Goal: Register for event/course

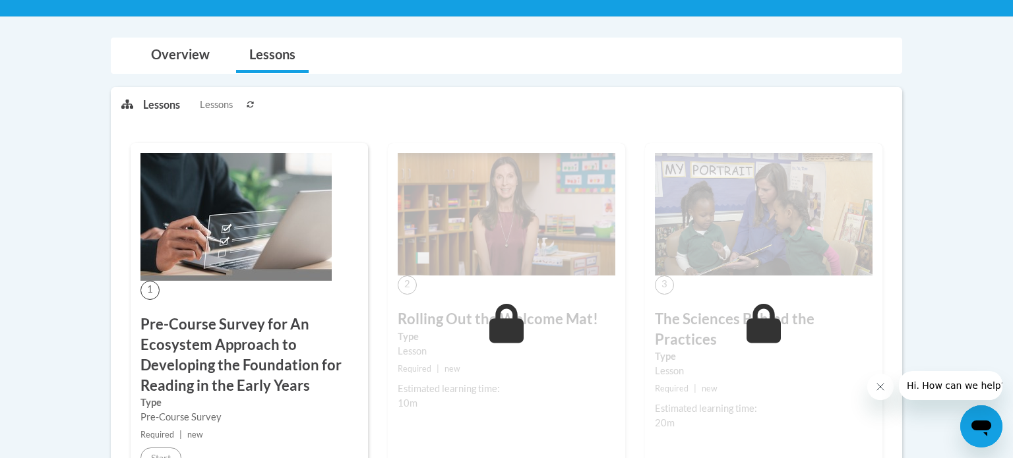
scroll to position [296, 0]
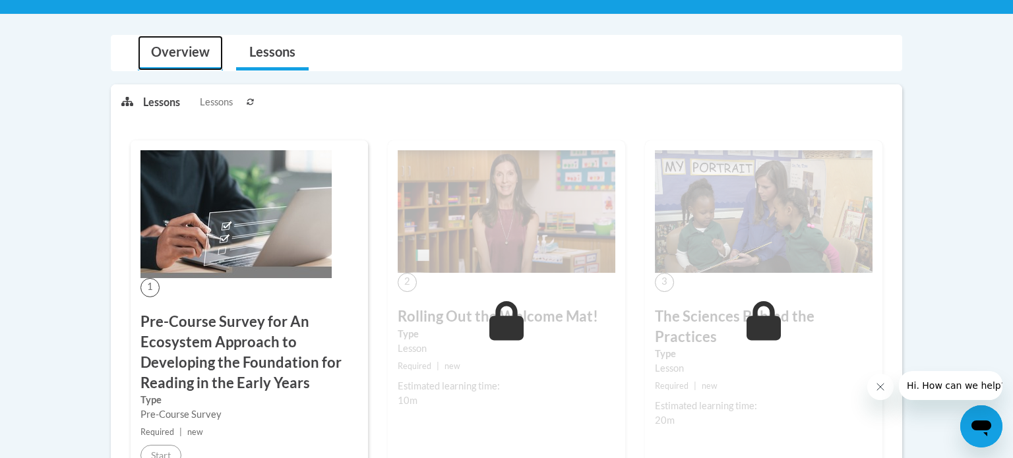
click at [203, 55] on link "Overview" at bounding box center [180, 53] width 85 height 35
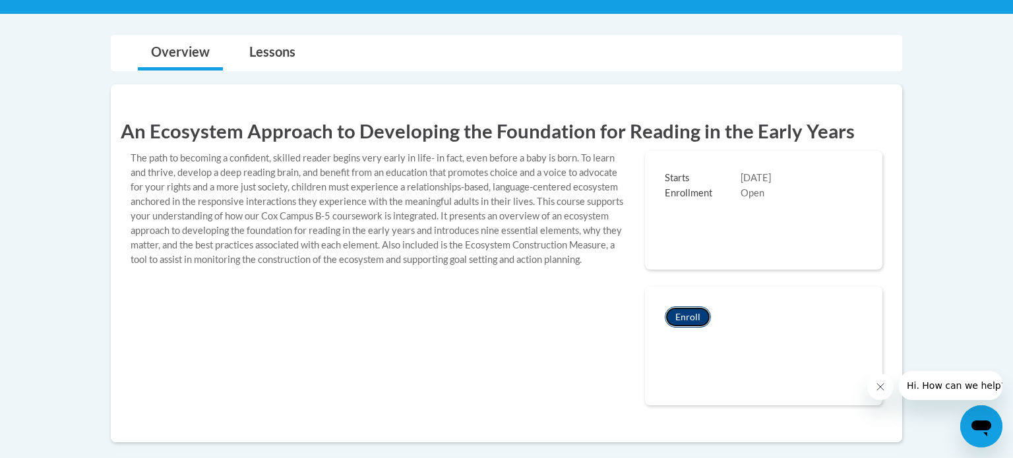
click at [505, 318] on button "Enroll" at bounding box center [688, 317] width 46 height 21
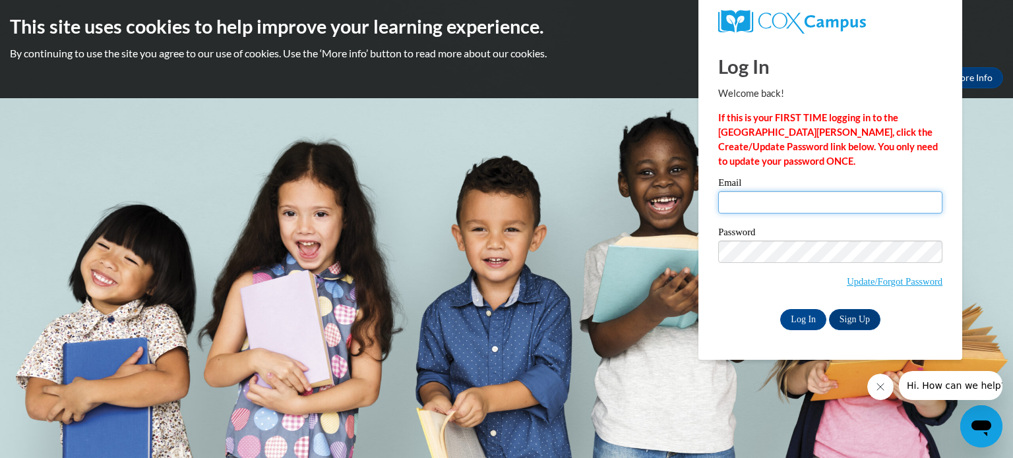
click at [858, 197] on input "Email" at bounding box center [830, 202] width 224 height 22
type input "nevilb@gjps.org"
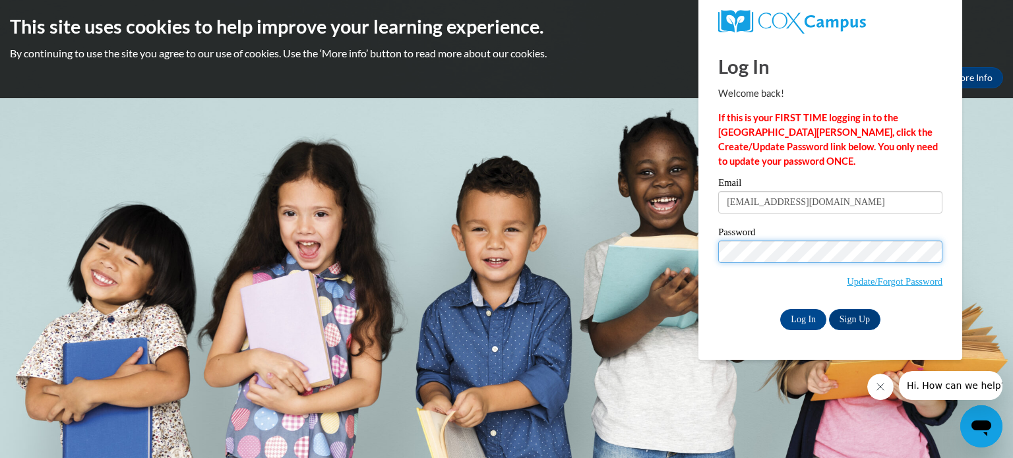
click at [780, 309] on input "Log In" at bounding box center [803, 319] width 46 height 21
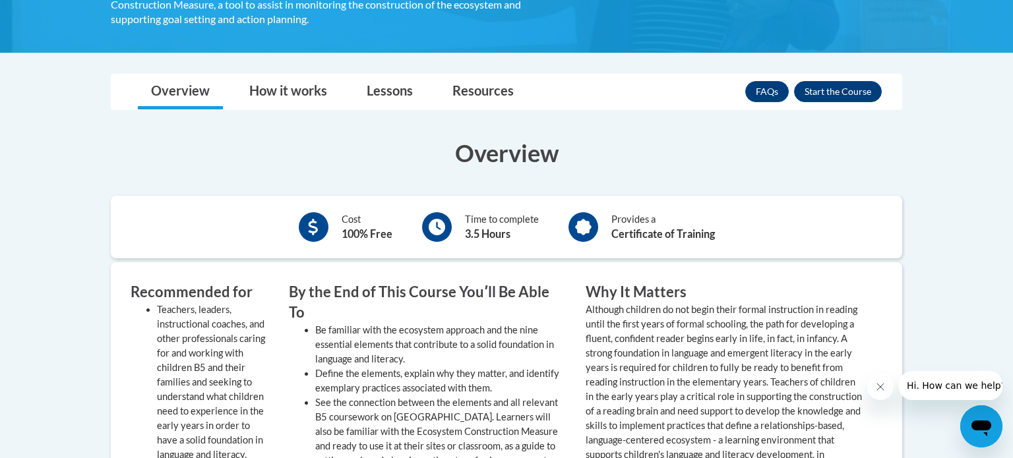
scroll to position [462, 0]
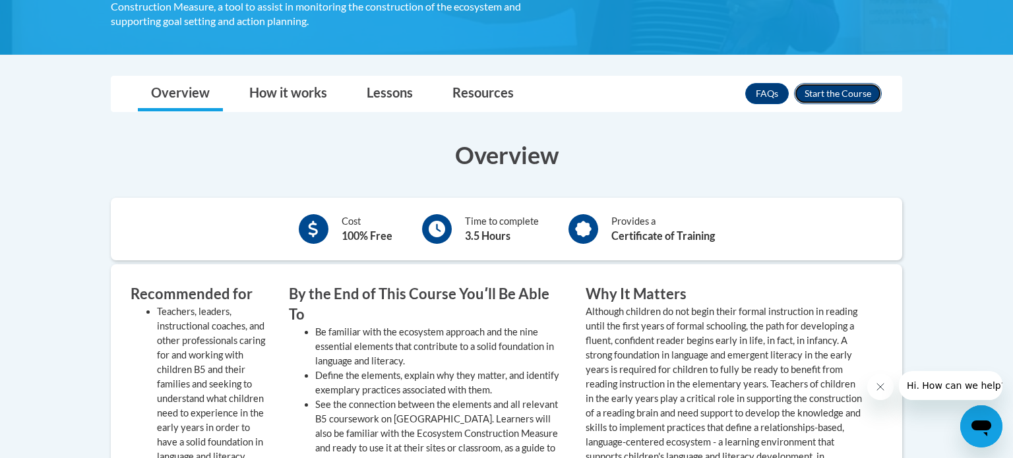
click at [829, 92] on button "Enroll" at bounding box center [838, 93] width 88 height 21
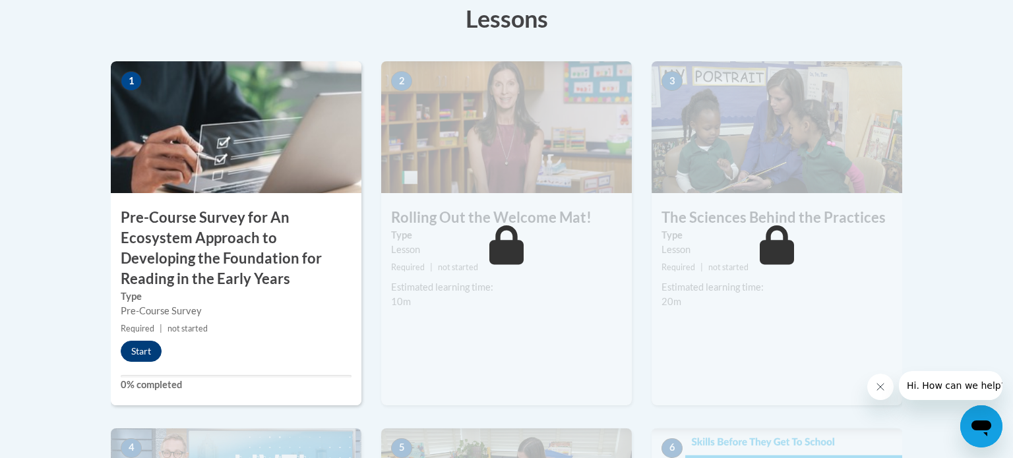
scroll to position [412, 0]
click at [155, 356] on button "Start" at bounding box center [141, 352] width 41 height 21
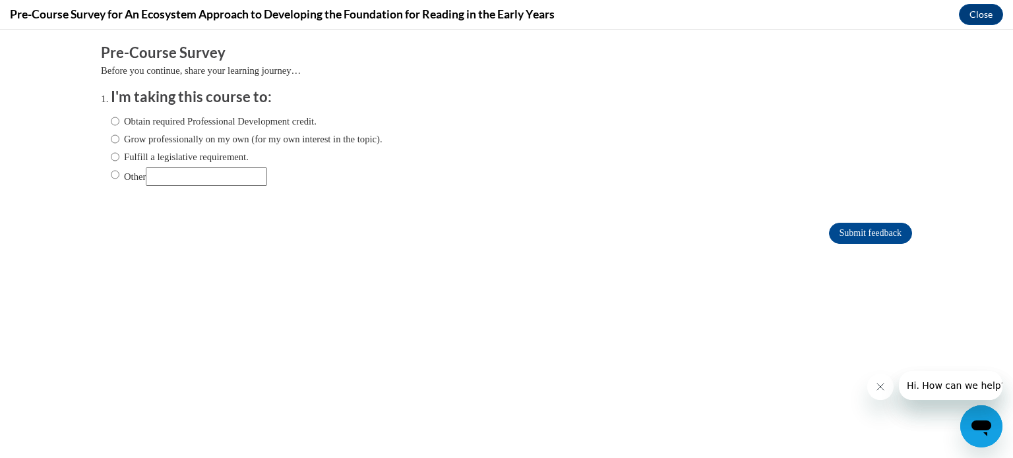
scroll to position [0, 0]
click at [113, 125] on input "Obtain required Professional Development credit." at bounding box center [115, 121] width 9 height 15
radio input "true"
click at [868, 232] on input "Submit feedback" at bounding box center [870, 233] width 83 height 21
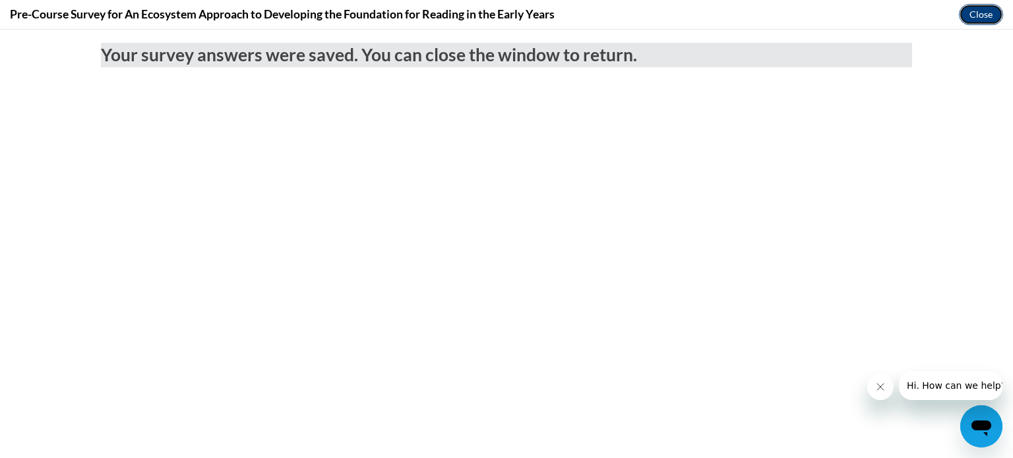
click at [990, 13] on button "Close" at bounding box center [981, 14] width 44 height 21
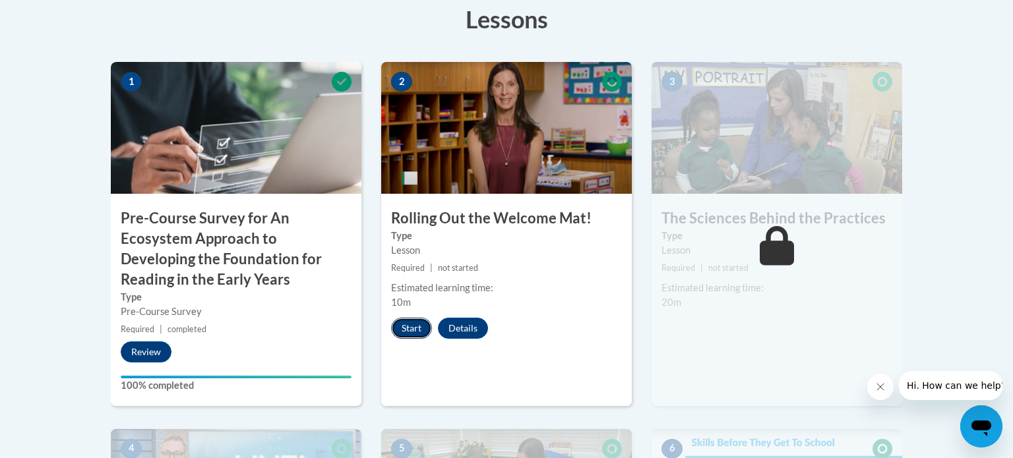
click at [414, 330] on button "Start" at bounding box center [411, 328] width 41 height 21
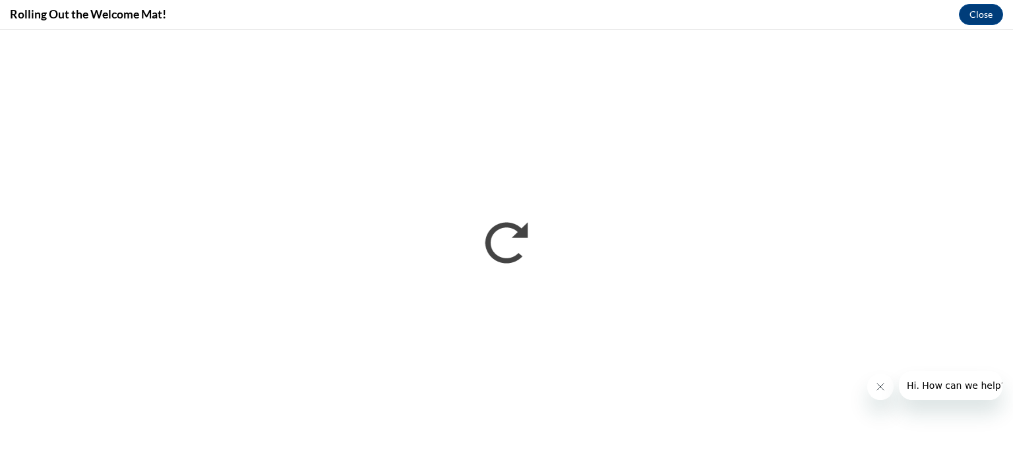
click at [885, 386] on icon "Close message from company" at bounding box center [880, 387] width 11 height 11
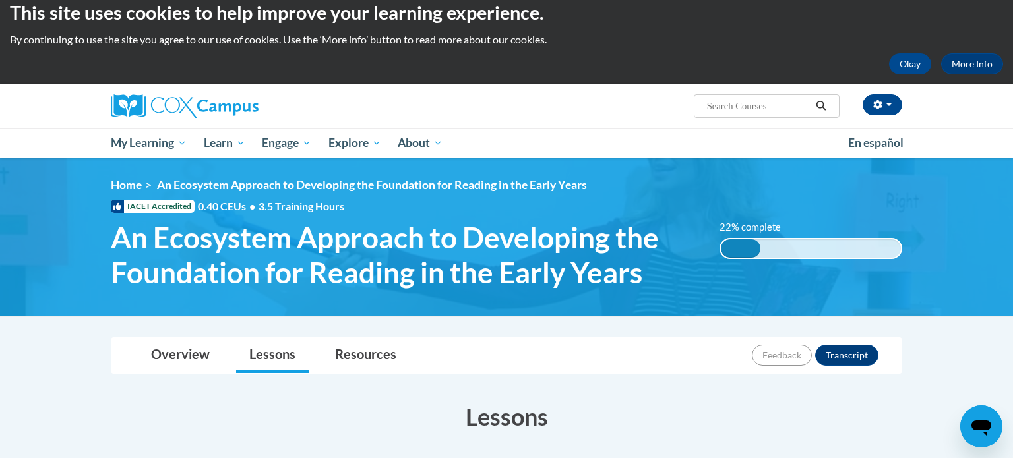
scroll to position [10, 0]
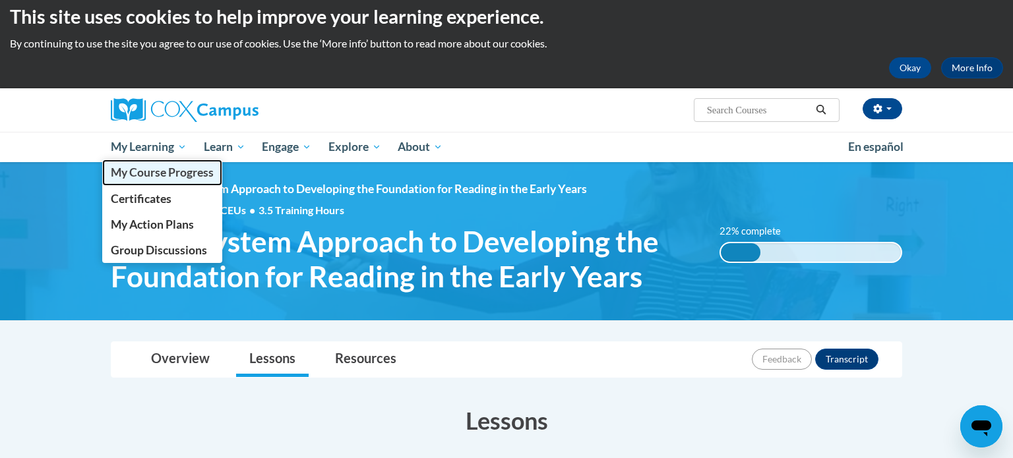
click at [142, 171] on span "My Course Progress" at bounding box center [162, 173] width 103 height 14
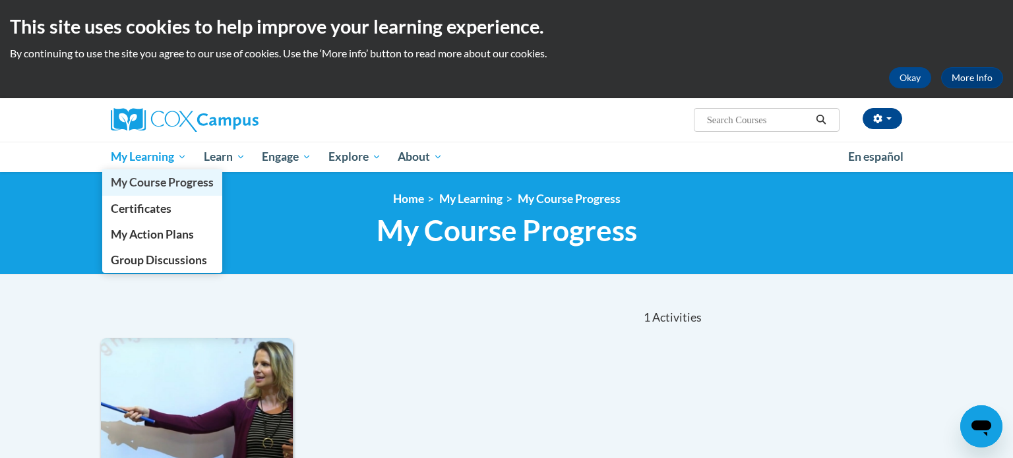
click at [152, 181] on span "My Course Progress" at bounding box center [162, 182] width 103 height 14
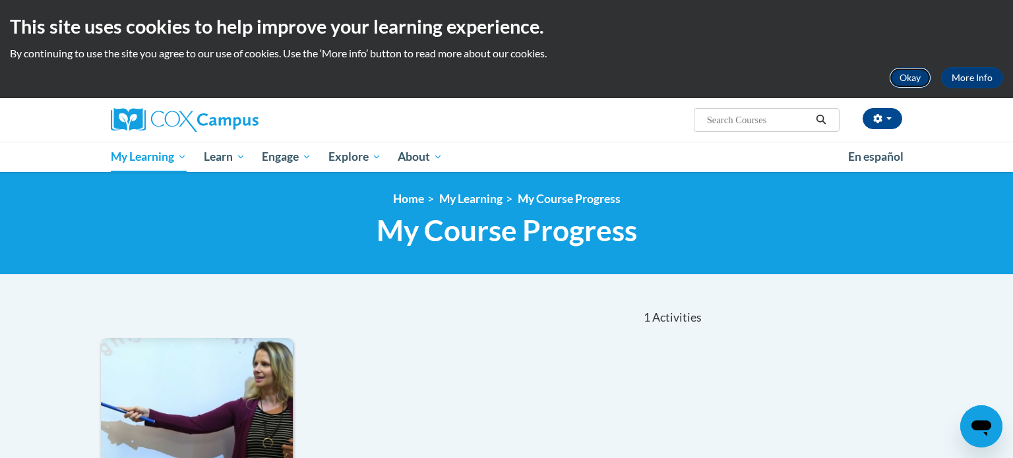
click at [906, 84] on button "Okay" at bounding box center [910, 77] width 42 height 21
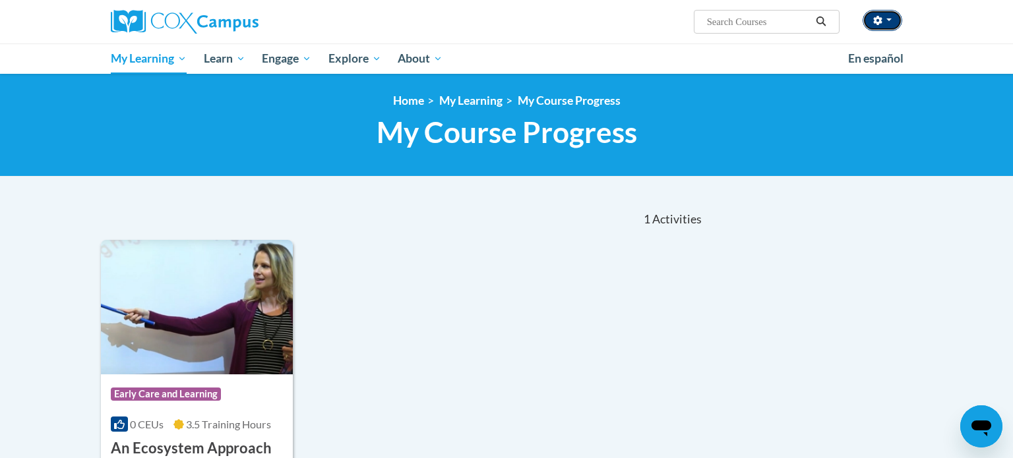
click at [900, 17] on button "button" at bounding box center [883, 20] width 40 height 21
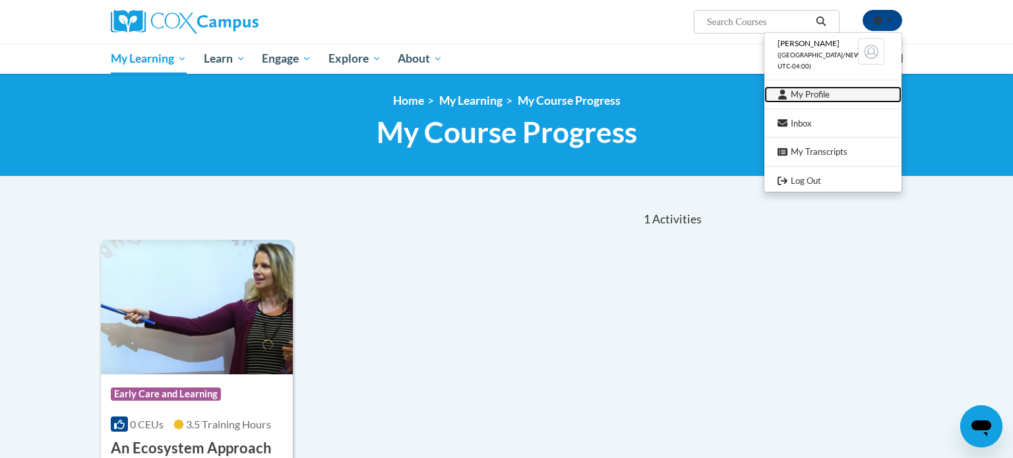
click at [820, 90] on link "My Profile" at bounding box center [833, 94] width 137 height 16
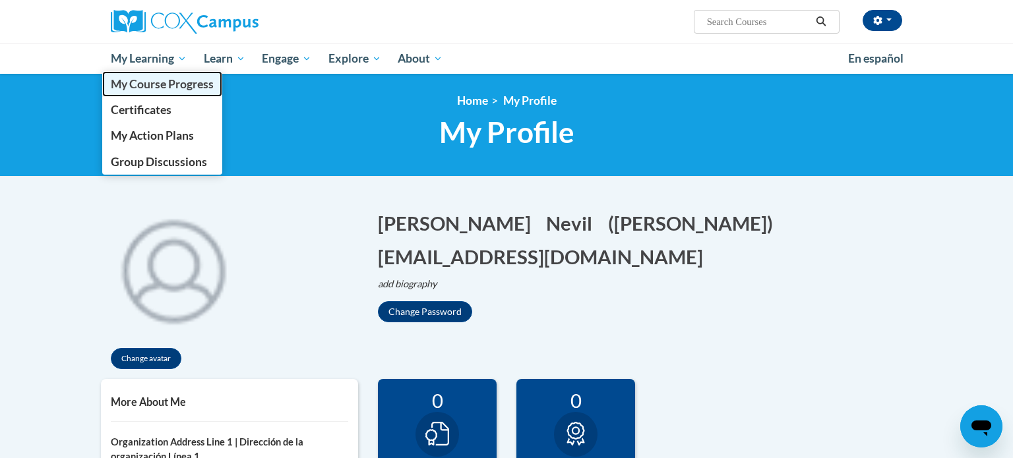
click at [137, 86] on span "My Course Progress" at bounding box center [162, 84] width 103 height 14
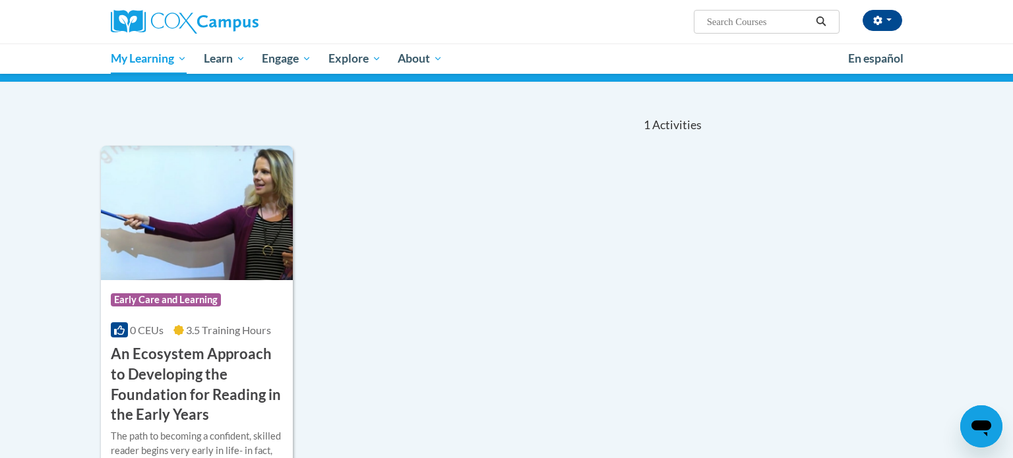
scroll to position [98, 0]
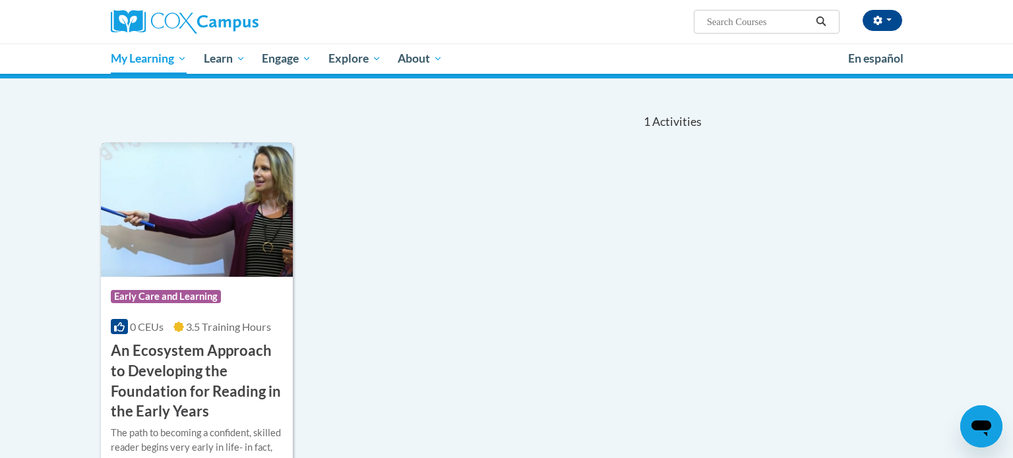
click at [206, 381] on h3 "An Ecosystem Approach to Developing the Foundation for Reading in the Early Yea…" at bounding box center [197, 381] width 172 height 81
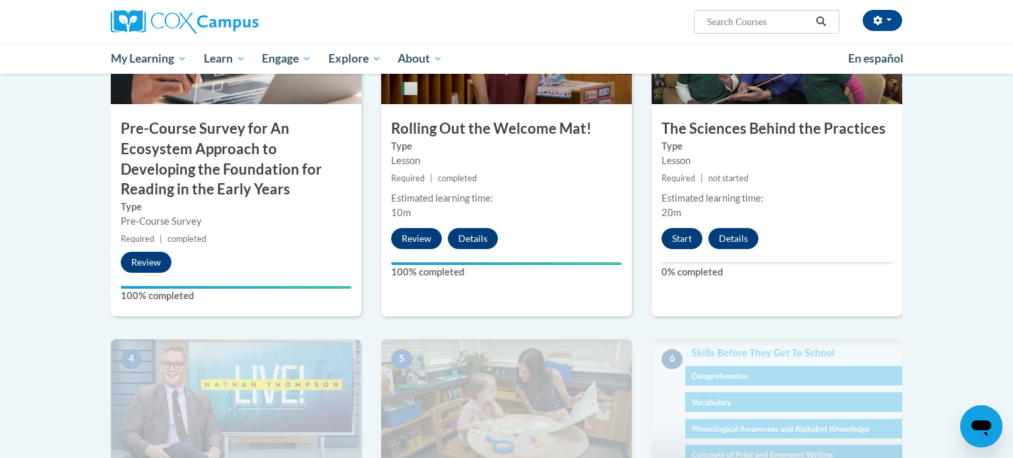
scroll to position [393, 0]
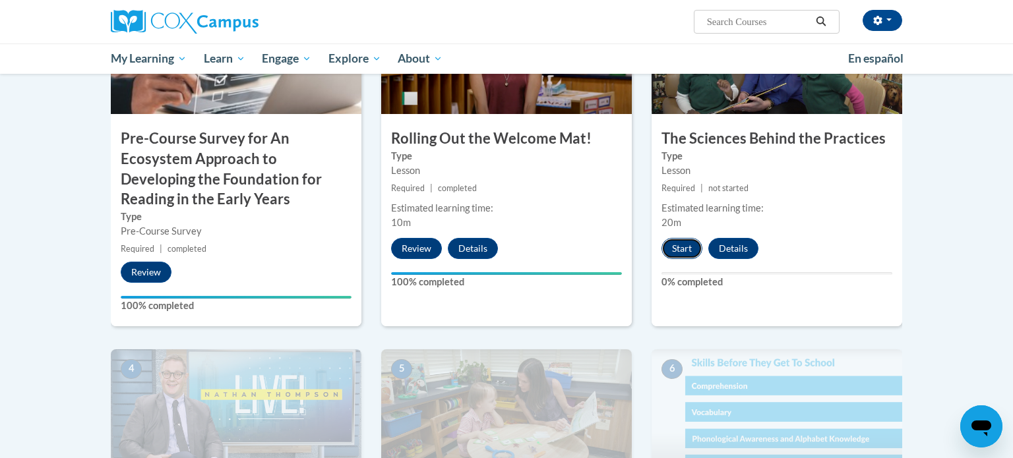
click at [681, 251] on button "Start" at bounding box center [682, 248] width 41 height 21
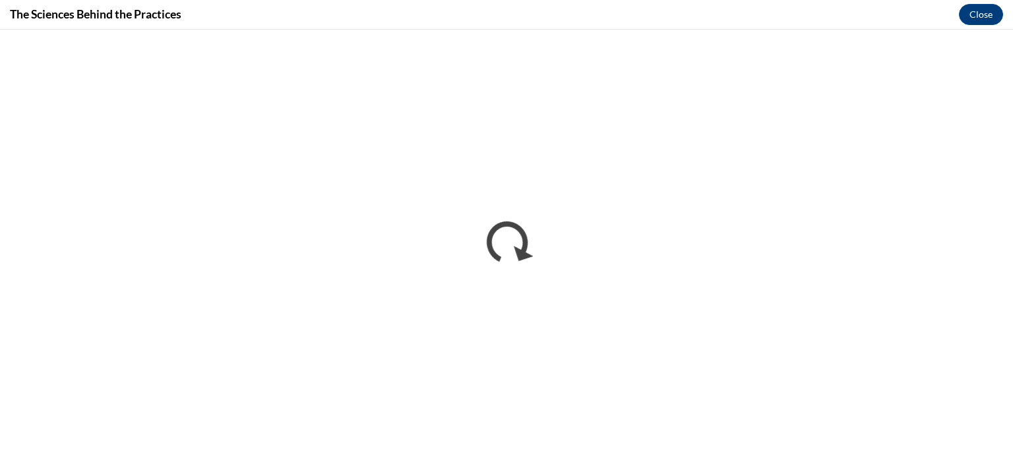
scroll to position [0, 0]
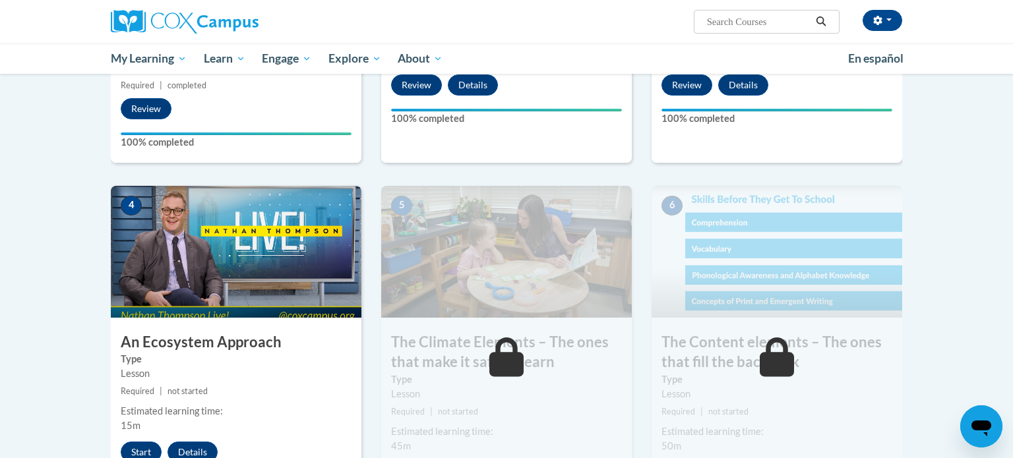
scroll to position [598, 0]
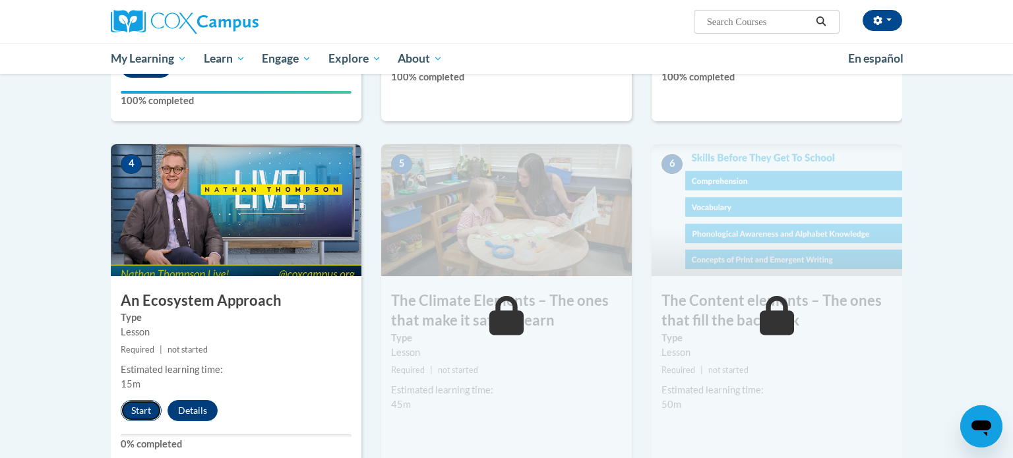
click at [146, 407] on button "Start" at bounding box center [141, 410] width 41 height 21
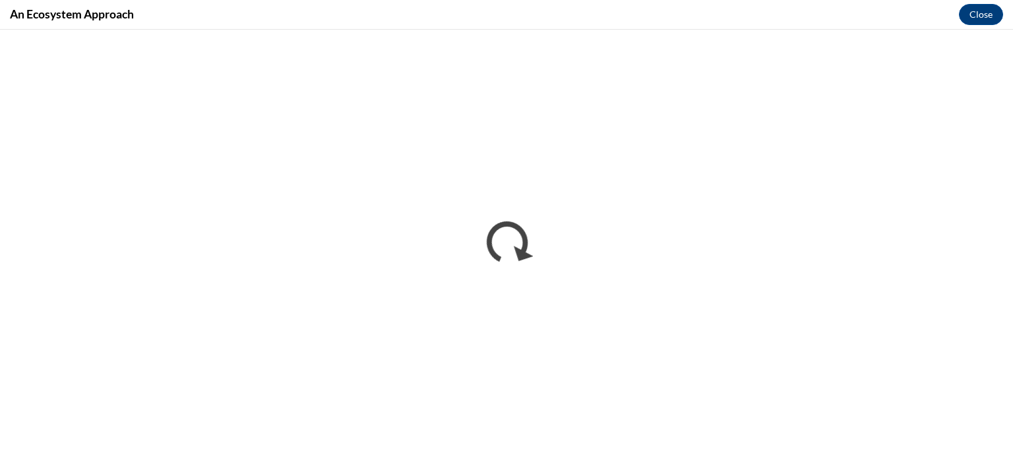
scroll to position [0, 0]
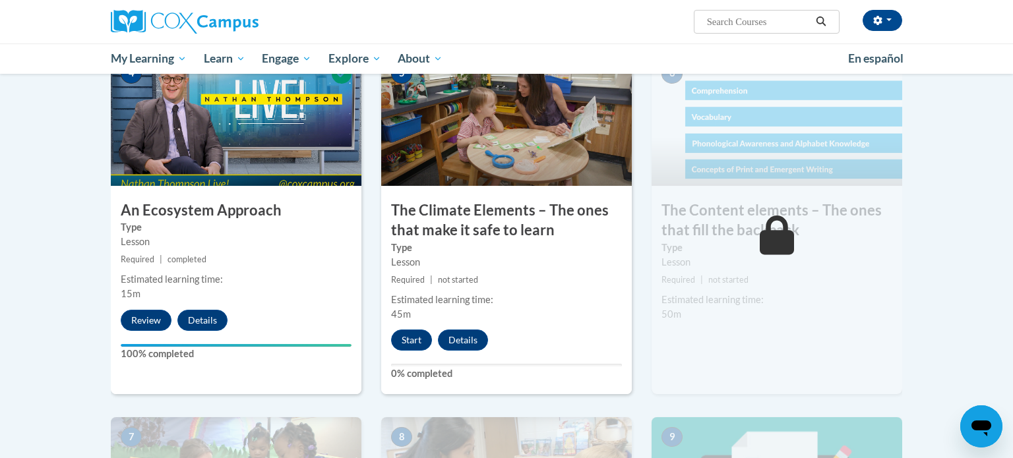
scroll to position [689, 0]
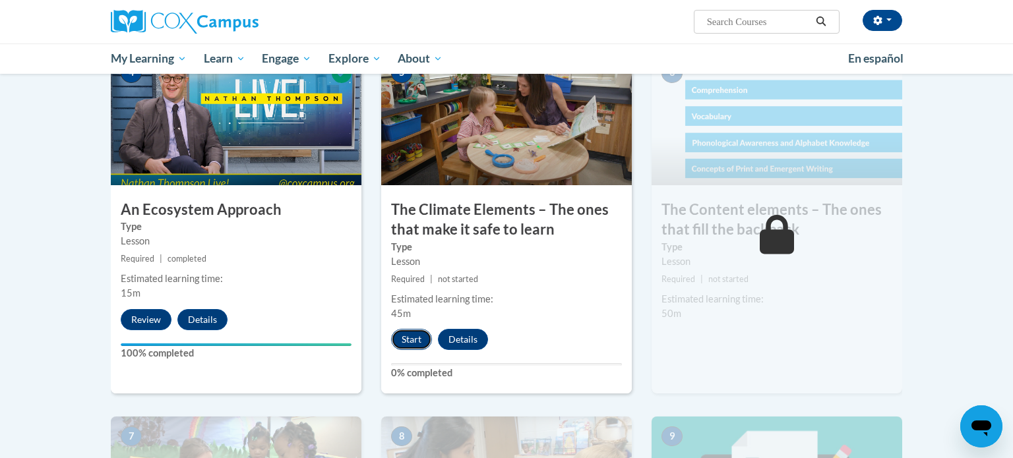
click at [410, 340] on button "Start" at bounding box center [411, 339] width 41 height 21
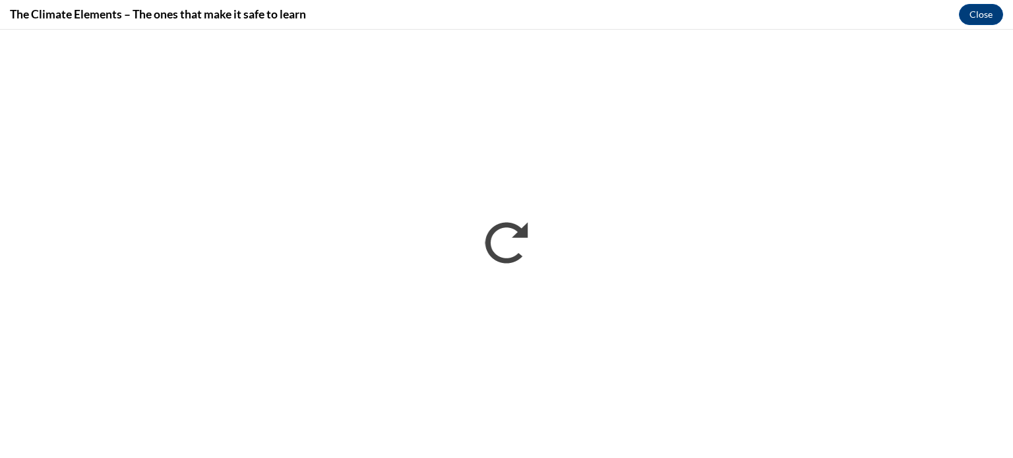
scroll to position [0, 0]
